Goal: Register for event/course

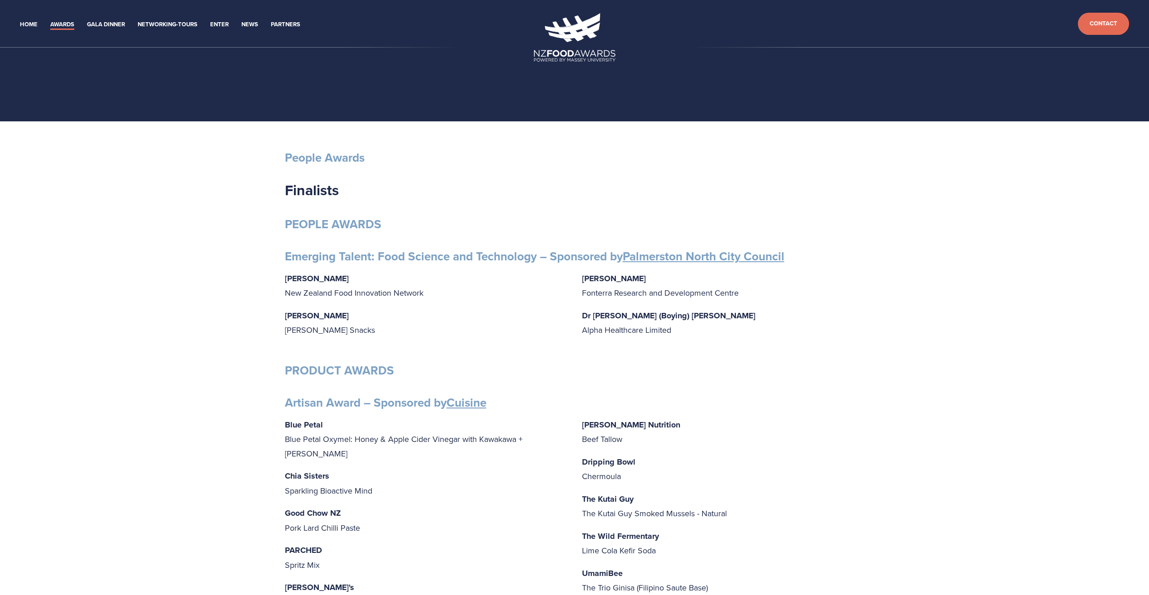
drag, startPoint x: 178, startPoint y: 161, endPoint x: 389, endPoint y: 69, distance: 229.2
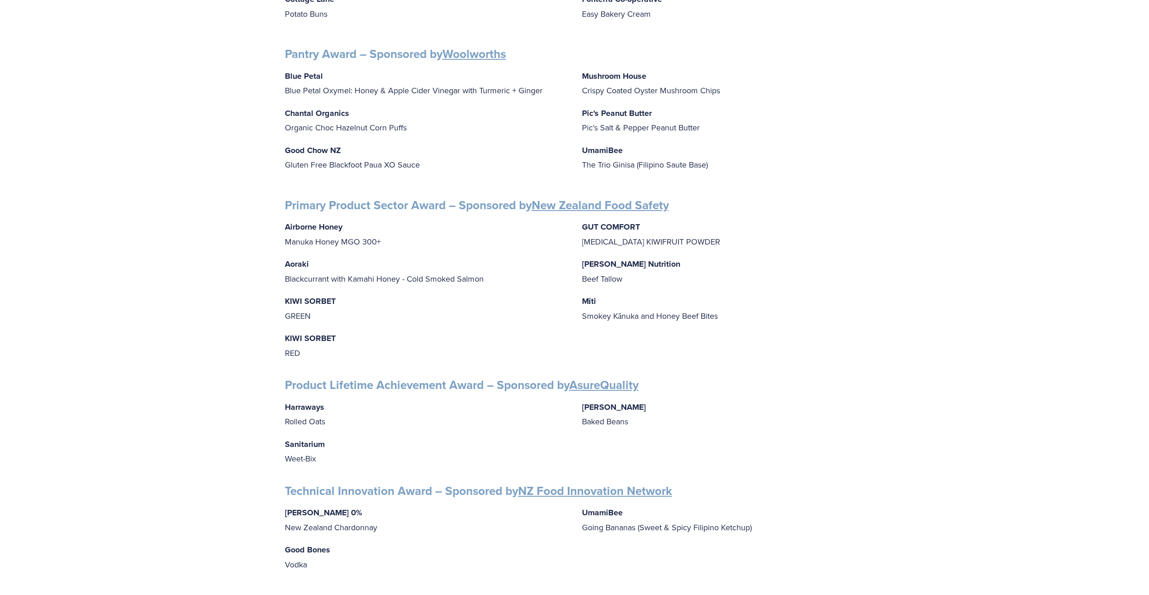
scroll to position [1514, 0]
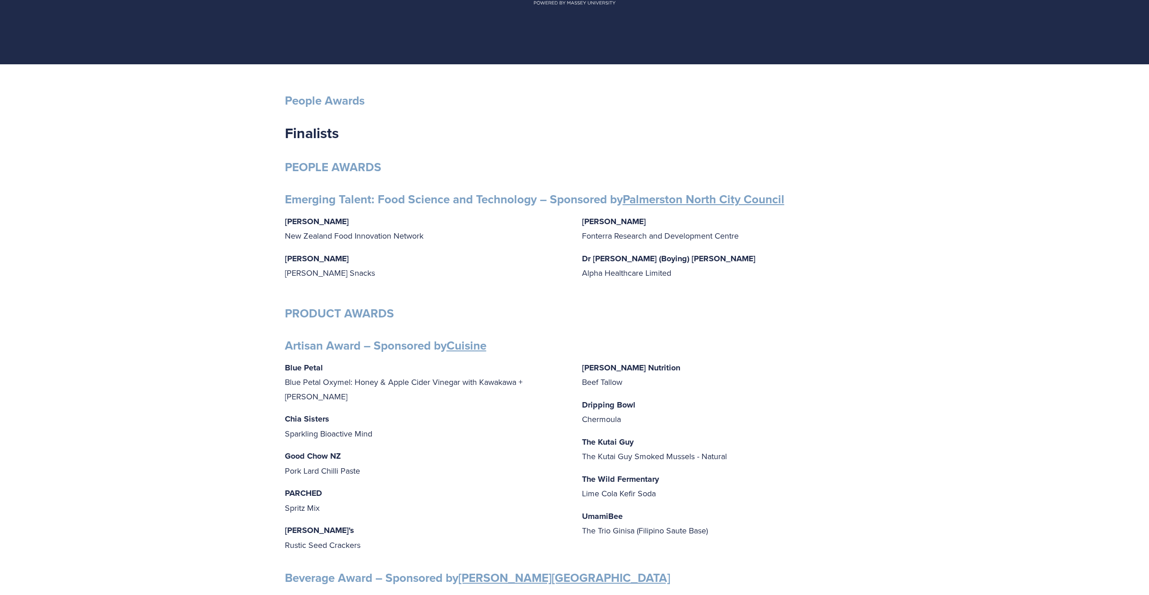
scroll to position [0, 0]
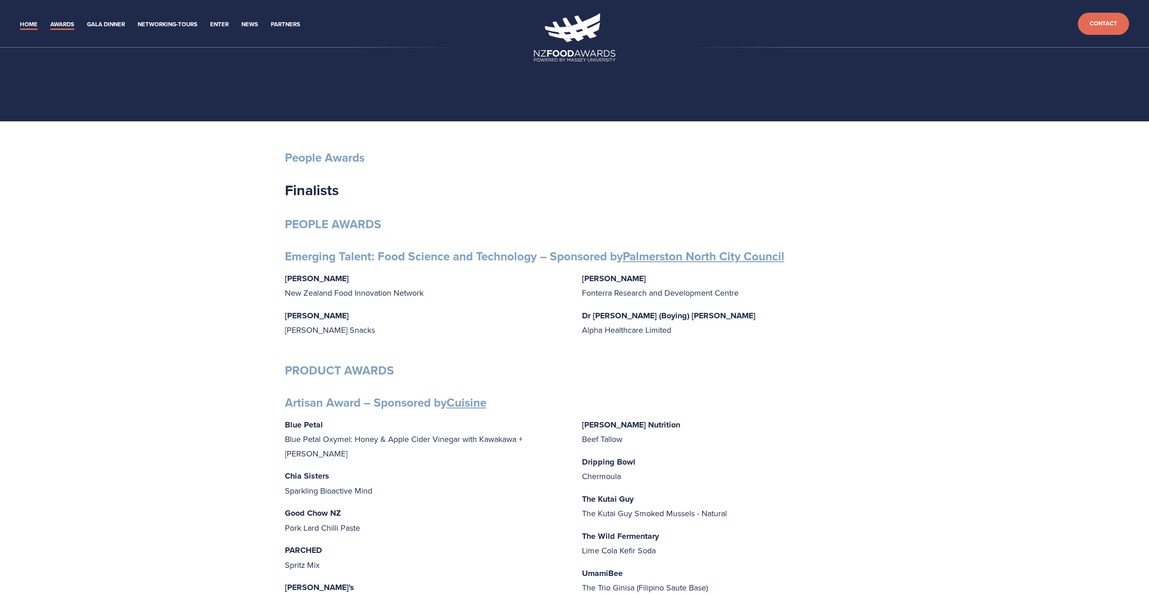
click at [35, 26] on link "Home" at bounding box center [29, 24] width 18 height 10
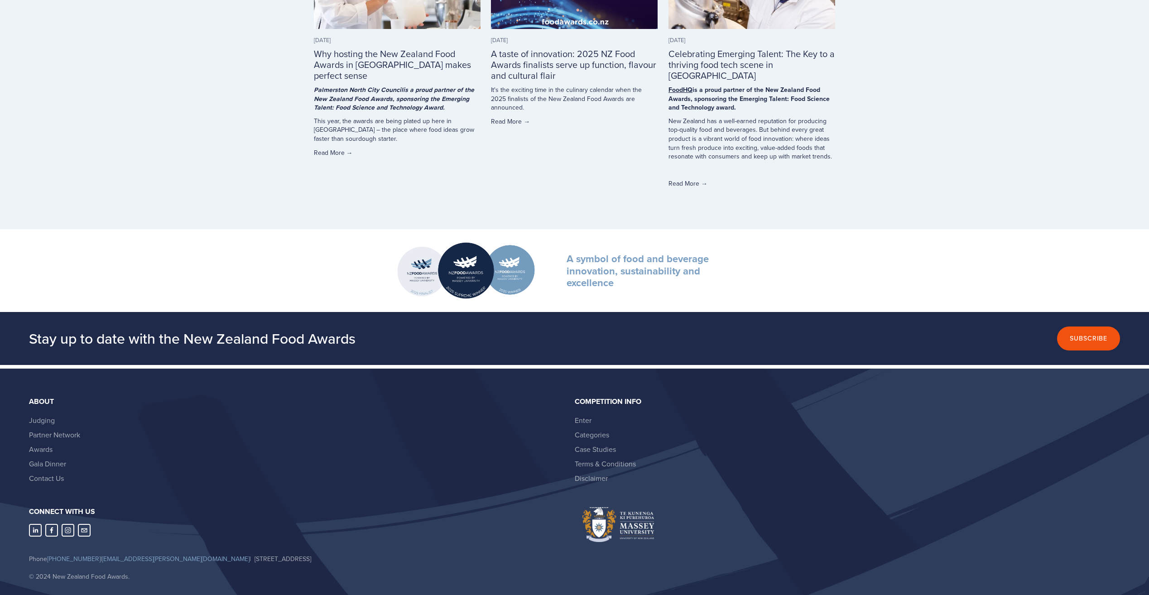
scroll to position [2342, 0]
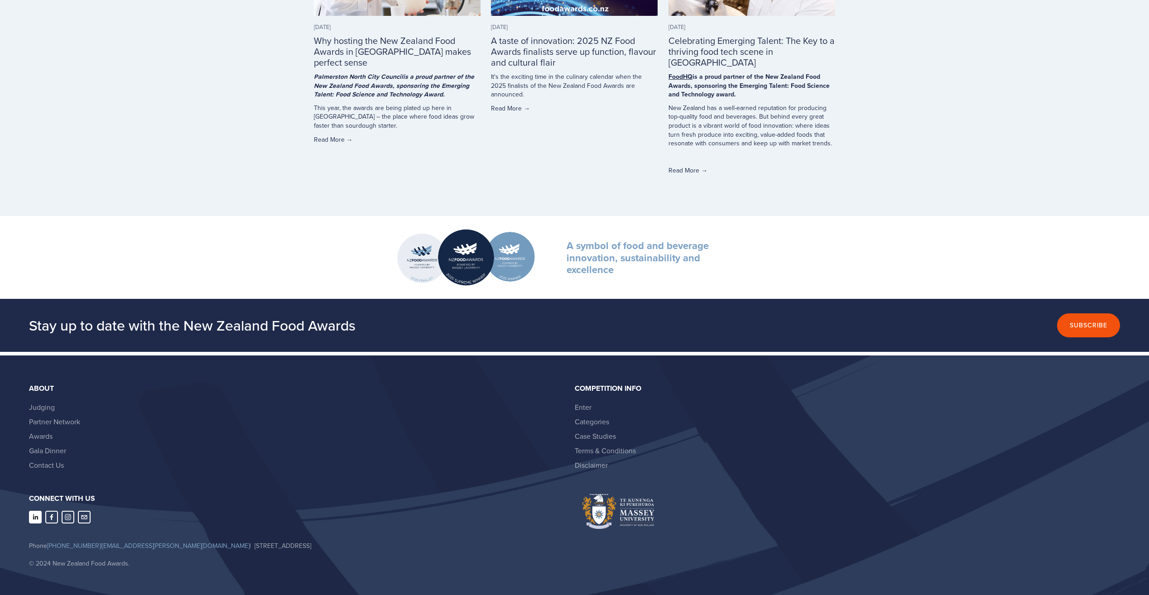
click at [38, 511] on use "LinkedIn" at bounding box center [35, 517] width 13 height 13
click at [39, 431] on link "Awards" at bounding box center [41, 436] width 24 height 10
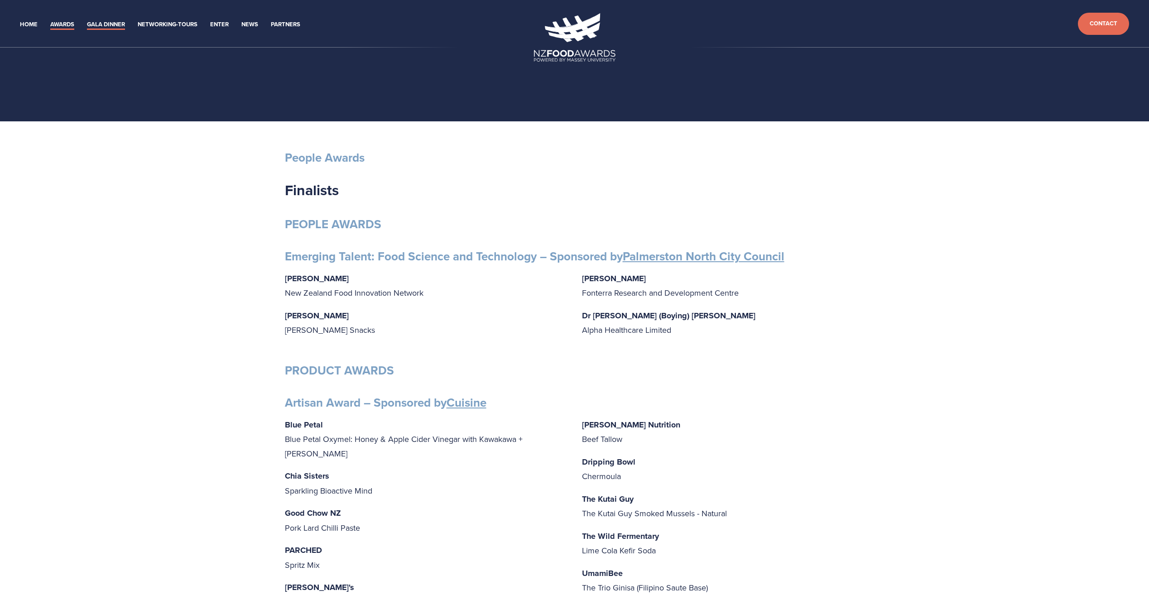
click at [101, 28] on link "Gala Dinner" at bounding box center [106, 24] width 38 height 10
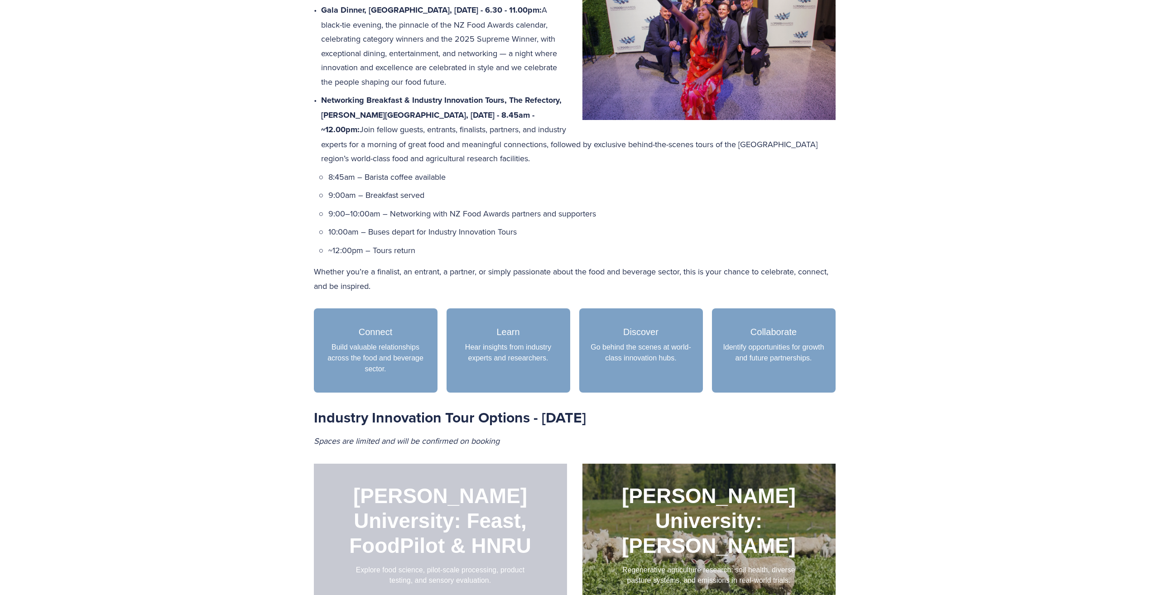
scroll to position [996, 0]
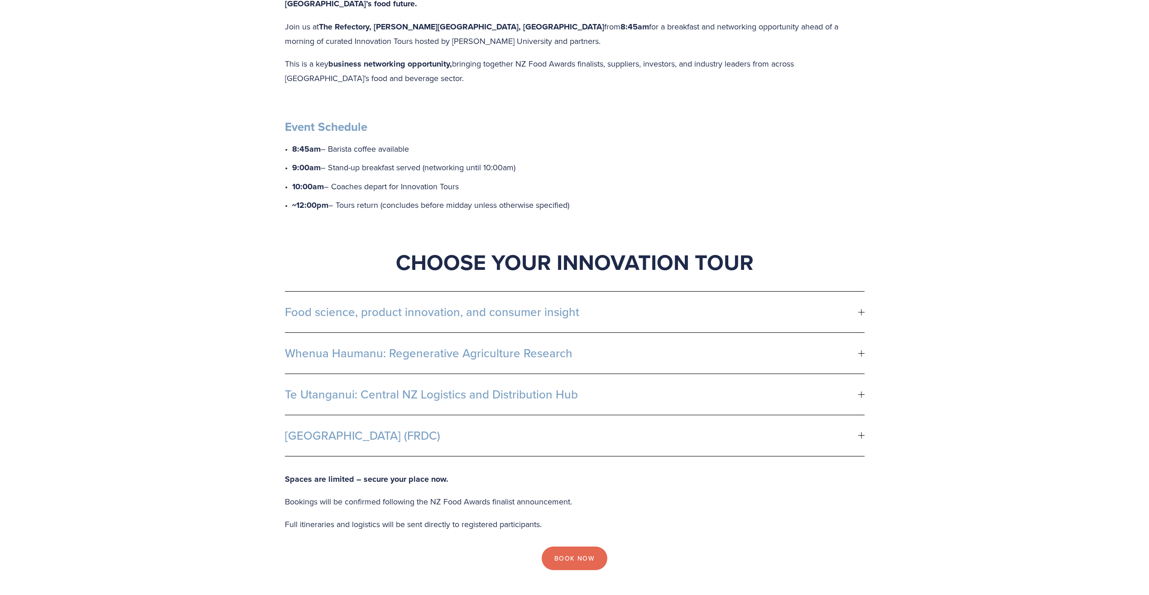
scroll to position [317, 0]
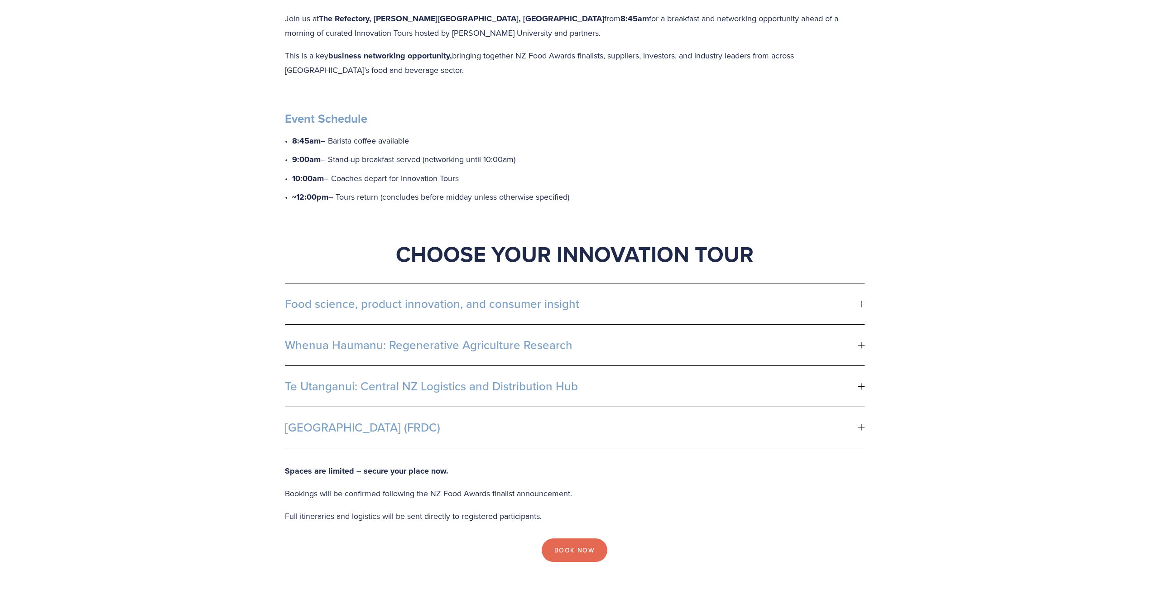
click at [854, 486] on p "Bookings will be confirmed following the NZ Food Awards finalist announcement." at bounding box center [575, 493] width 580 height 14
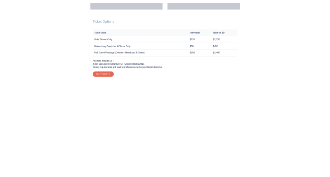
scroll to position [1268, 0]
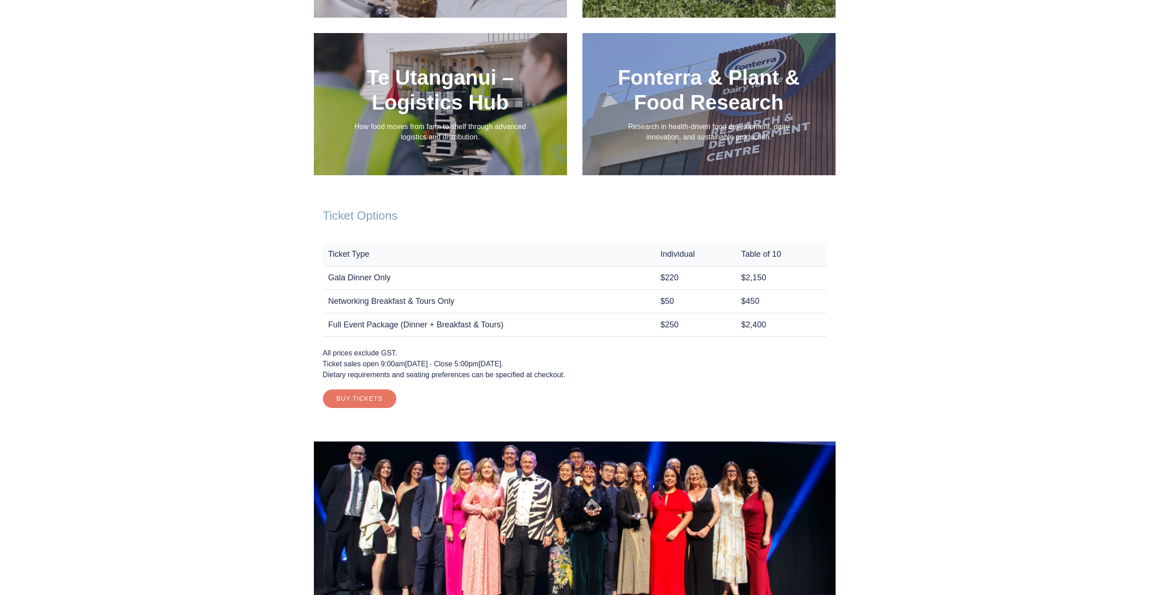
click at [363, 396] on link "Buy Tickets" at bounding box center [359, 398] width 73 height 18
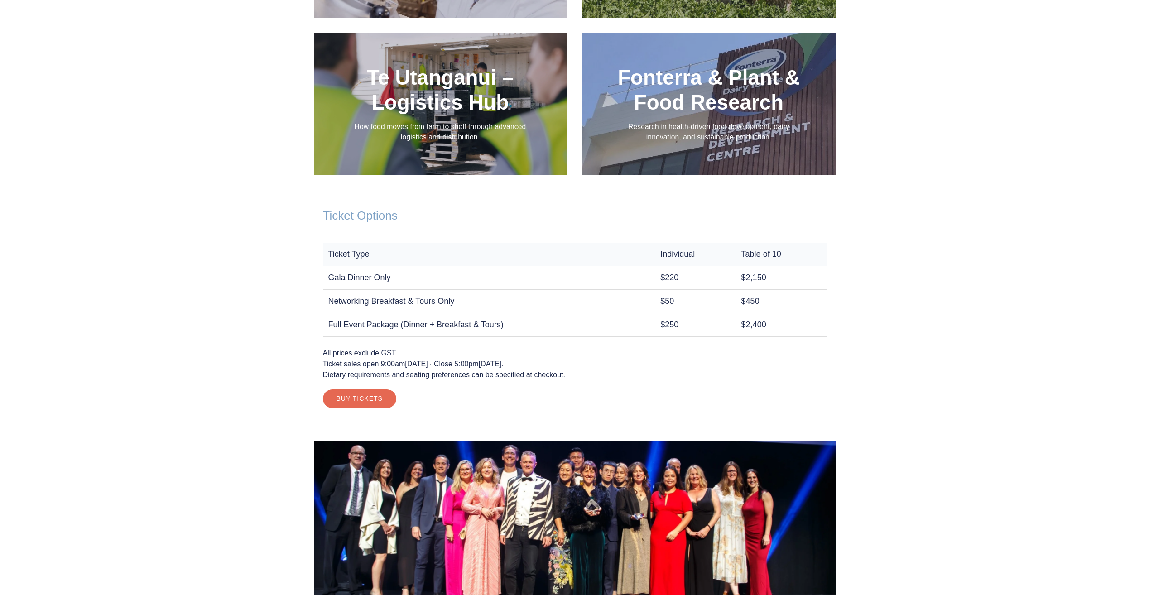
click at [410, 154] on div at bounding box center [440, 104] width 253 height 142
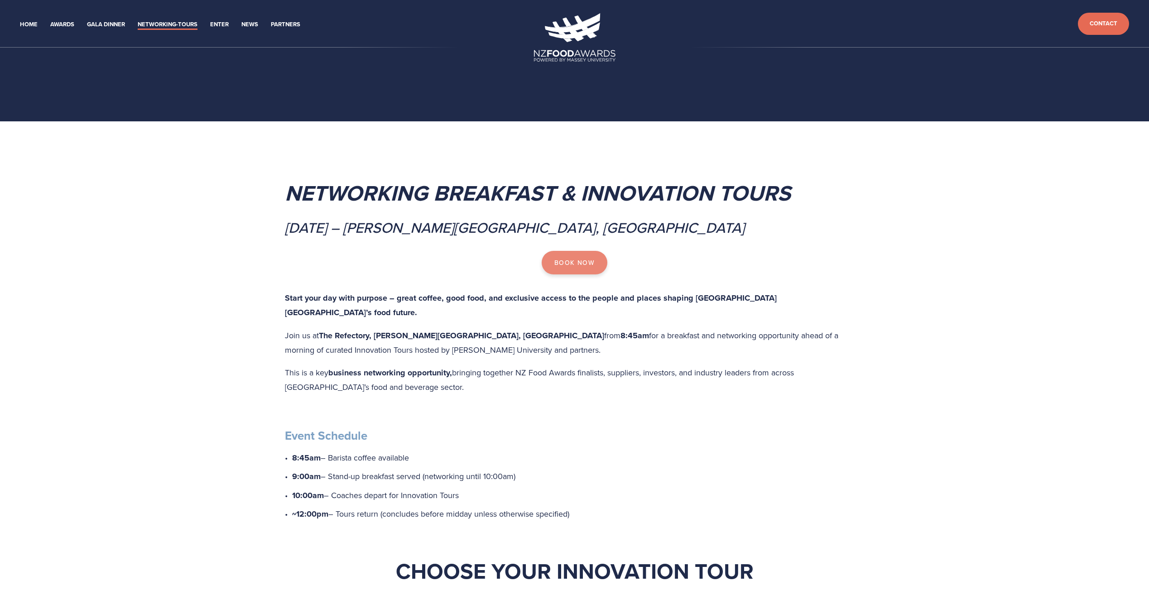
click at [589, 273] on link "Book Now" at bounding box center [575, 263] width 66 height 24
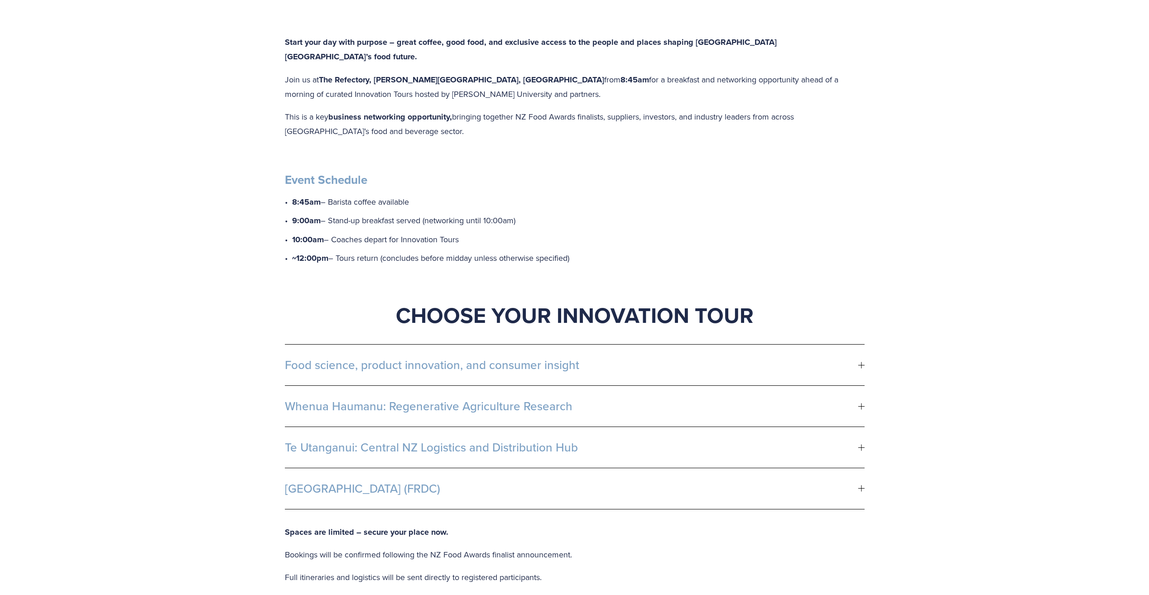
scroll to position [272, 0]
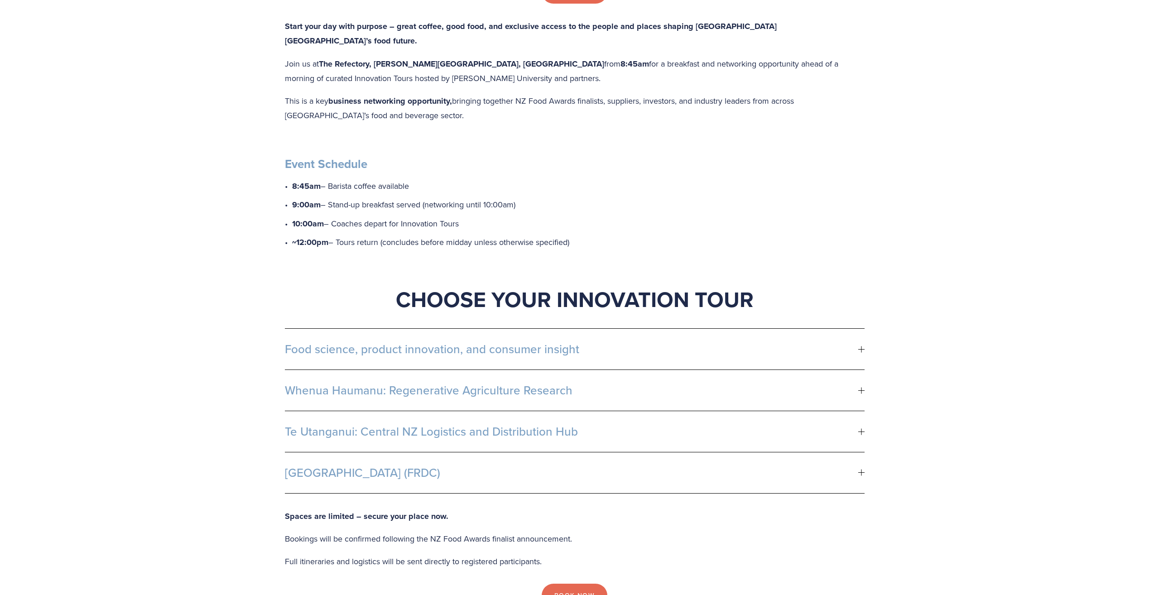
click at [490, 425] on span "Te Utanganui: Central NZ Logistics and Distribution Hub" at bounding box center [571, 432] width 573 height 14
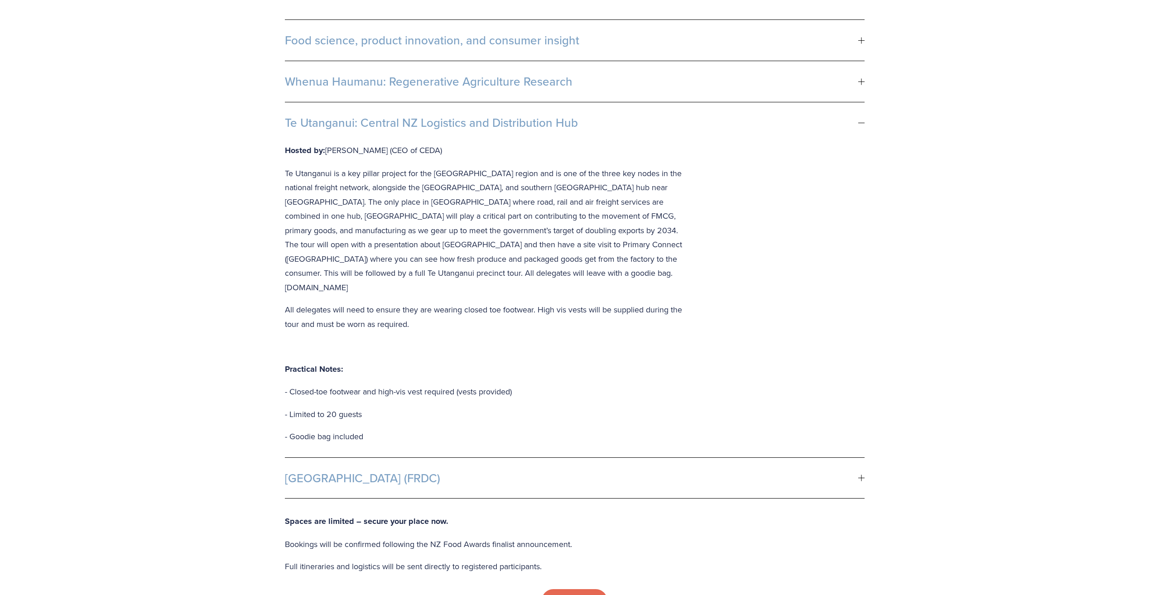
scroll to position [589, 0]
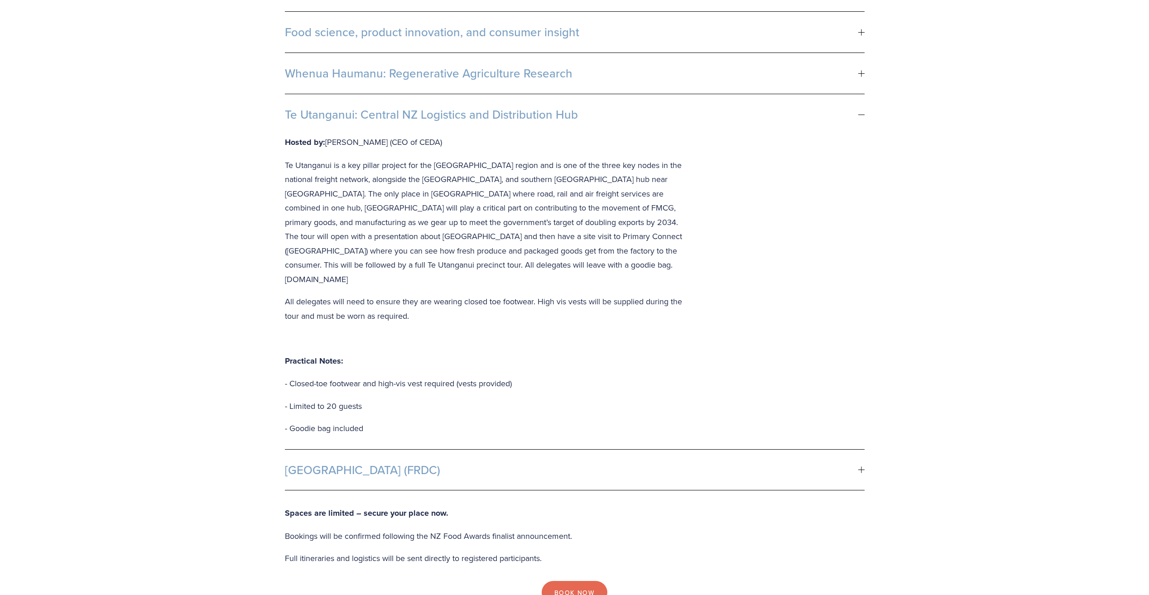
click at [381, 67] on button "Whenua Haumanu: Regenerative Agriculture Research" at bounding box center [575, 73] width 580 height 41
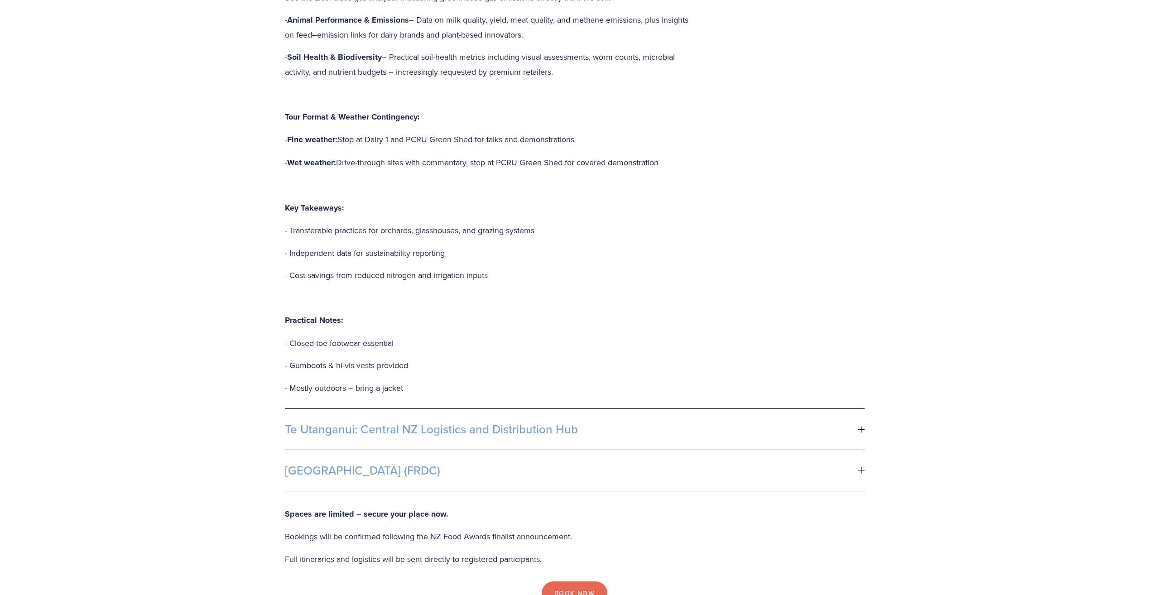
scroll to position [906, 0]
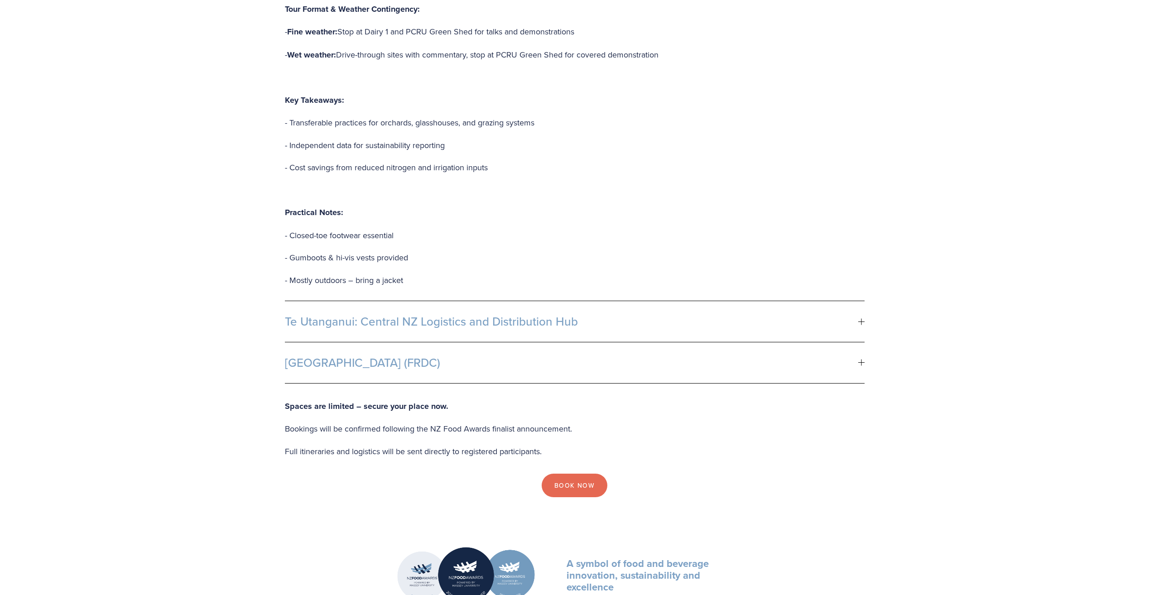
click at [415, 356] on span "[GEOGRAPHIC_DATA] (FRDC)" at bounding box center [571, 363] width 573 height 14
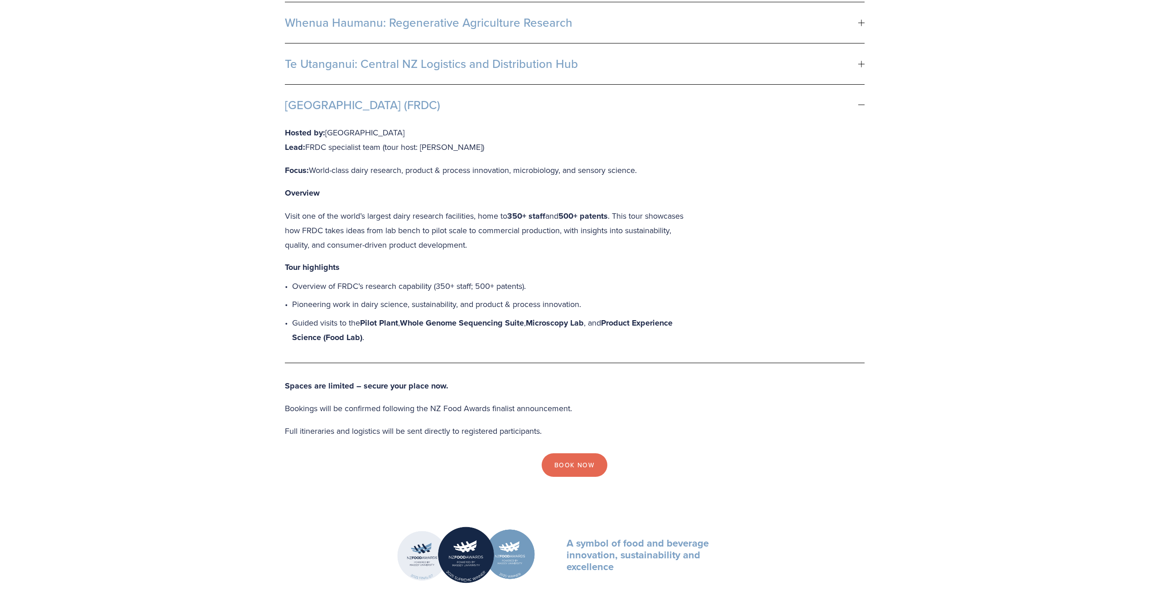
scroll to position [679, 0]
